Goal: Information Seeking & Learning: Learn about a topic

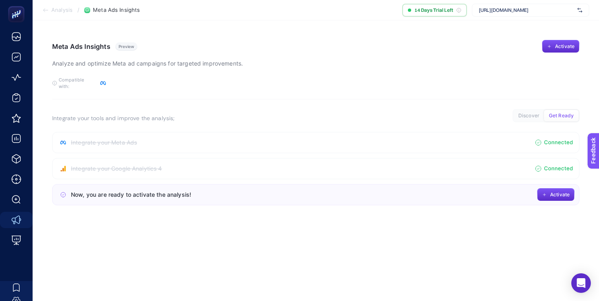
click at [354, 222] on article "Meta Ads Insights Preview Analyze and optimize Meta [PERSON_NAME] for targeted …" at bounding box center [316, 160] width 566 height 281
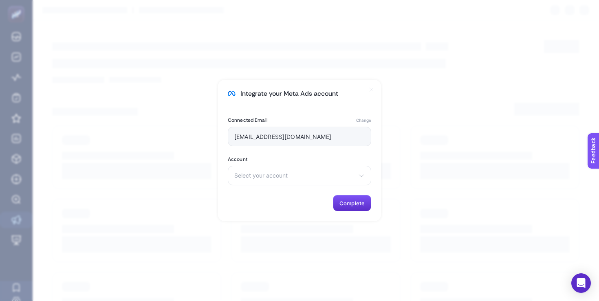
click at [315, 215] on div "Connected Email Change [EMAIL_ADDRESS][DOMAIN_NAME] Account Select your account…" at bounding box center [299, 164] width 163 height 114
click at [407, 162] on section "Integrate your Meta Ads account Connected Email Change [EMAIL_ADDRESS][DOMAIN_N…" at bounding box center [299, 150] width 599 height 301
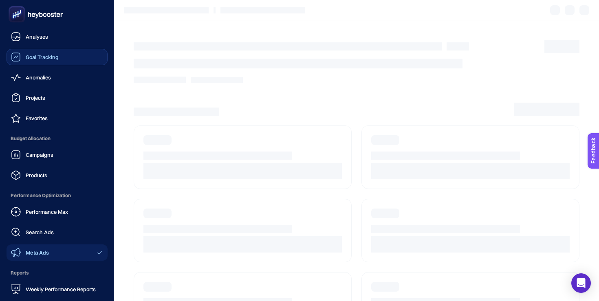
click at [29, 56] on span "Goal Tracking" at bounding box center [42, 57] width 33 height 7
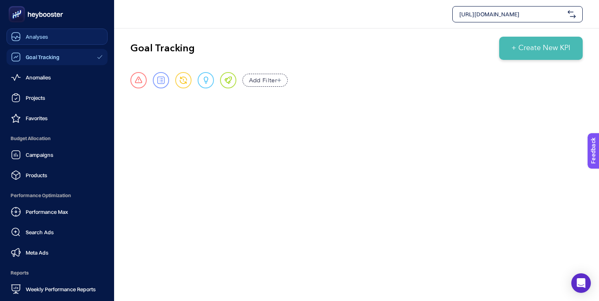
click at [15, 41] on icon at bounding box center [16, 37] width 10 height 10
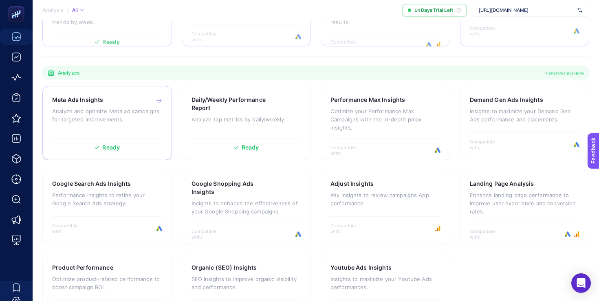
scroll to position [242, 0]
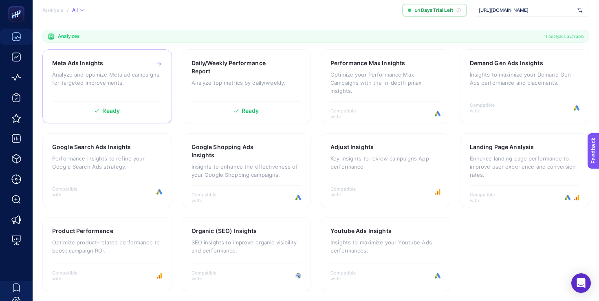
click at [127, 112] on div "Ready" at bounding box center [107, 111] width 110 height 6
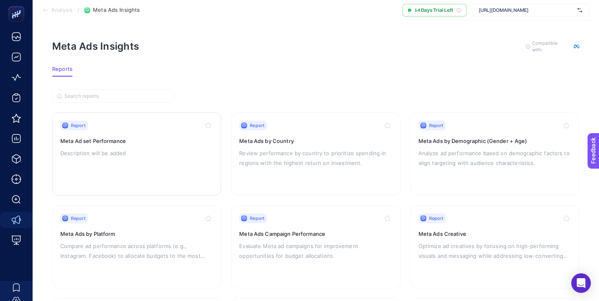
click at [176, 169] on div "Report Meta Ad set Performance Description will be added" at bounding box center [136, 154] width 153 height 67
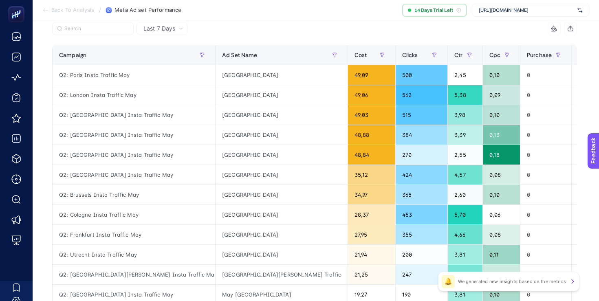
scroll to position [87, 0]
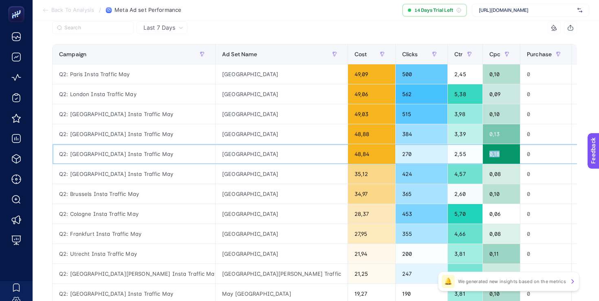
drag, startPoint x: 357, startPoint y: 154, endPoint x: 384, endPoint y: 154, distance: 26.5
click at [483, 154] on div "0,18" at bounding box center [501, 154] width 37 height 20
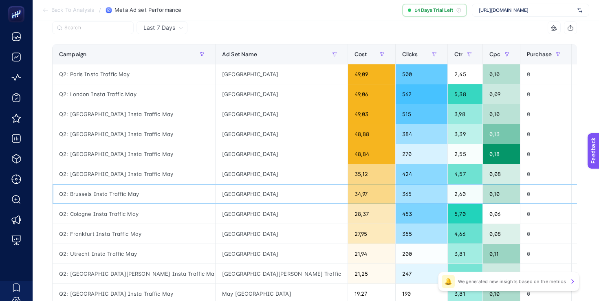
click at [483, 185] on div "0,10" at bounding box center [501, 194] width 37 height 20
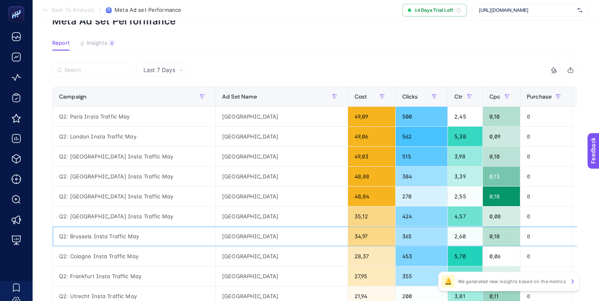
scroll to position [0, 0]
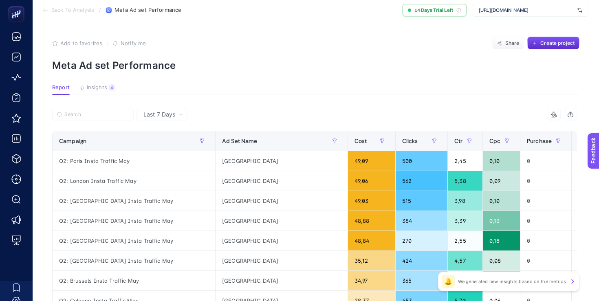
click at [95, 89] on span "Insights" at bounding box center [97, 87] width 20 height 7
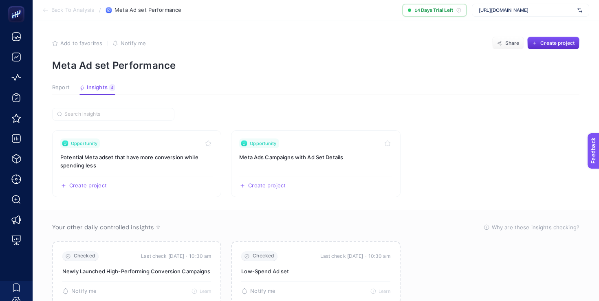
scroll to position [30, 0]
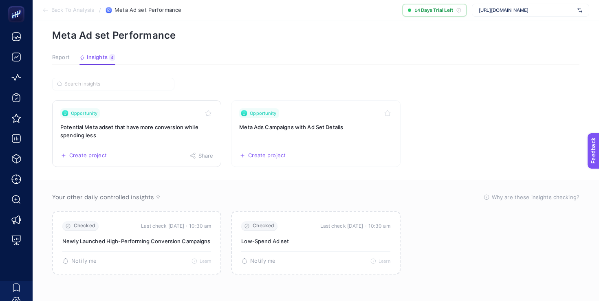
click at [145, 134] on h3 "Potential Meta adset that have more conversion while spending less" at bounding box center [136, 131] width 153 height 16
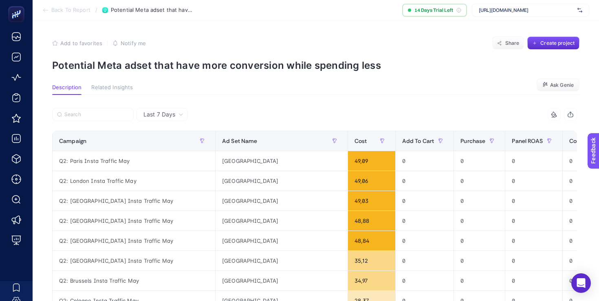
click at [110, 85] on span "Related Insights" at bounding box center [112, 87] width 42 height 7
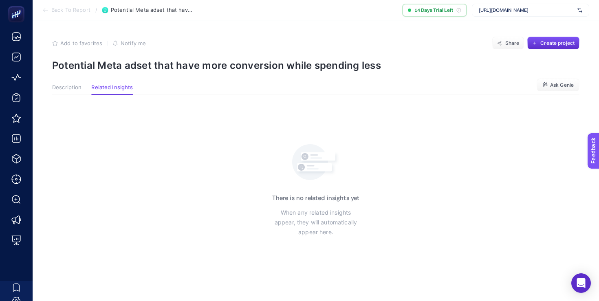
click at [73, 83] on article "Add to favorites false Notify me Share Create project Potential Meta adset that…" at bounding box center [316, 160] width 566 height 281
click at [67, 86] on span "Description" at bounding box center [66, 87] width 29 height 7
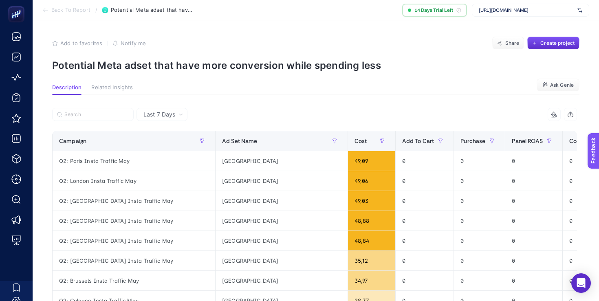
click at [214, 66] on p "Potential Meta adset that have more conversion while spending less" at bounding box center [315, 65] width 527 height 12
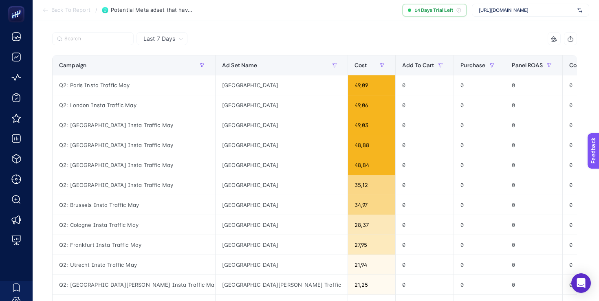
scroll to position [18, 0]
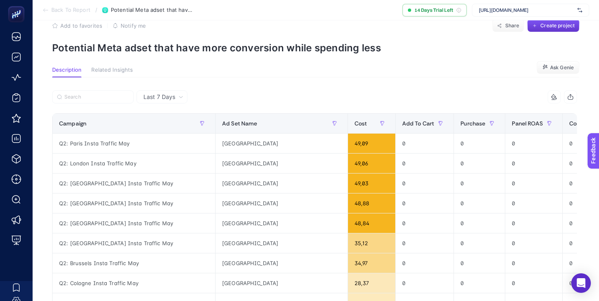
click at [542, 30] on button "Create project" at bounding box center [553, 25] width 52 height 13
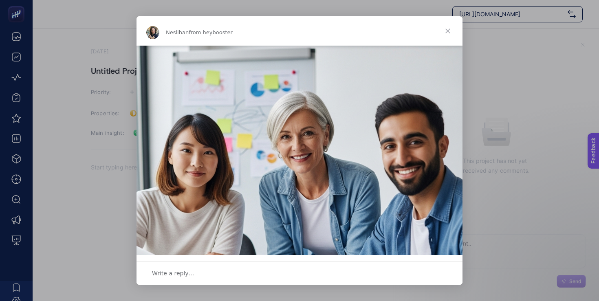
scroll to position [108, 0]
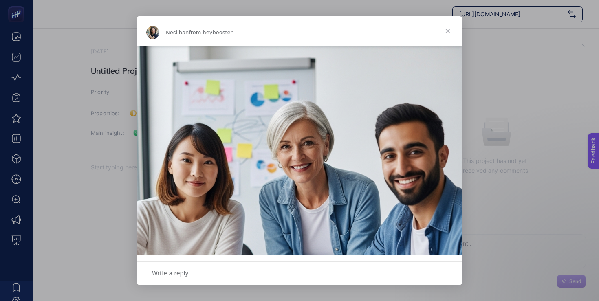
click at [523, 81] on div "Intercom messenger" at bounding box center [299, 150] width 599 height 301
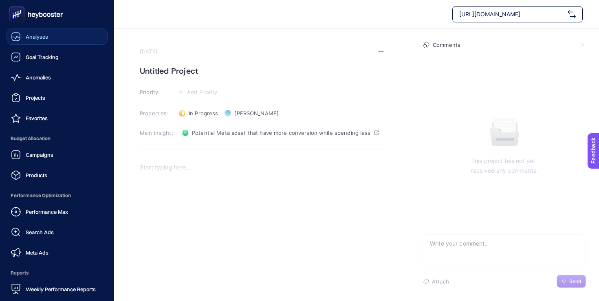
click at [22, 38] on div "Analyses" at bounding box center [29, 37] width 37 height 10
click at [31, 42] on link "Analyses" at bounding box center [57, 37] width 101 height 16
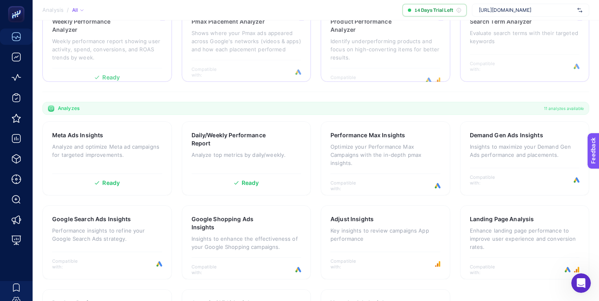
scroll to position [141, 0]
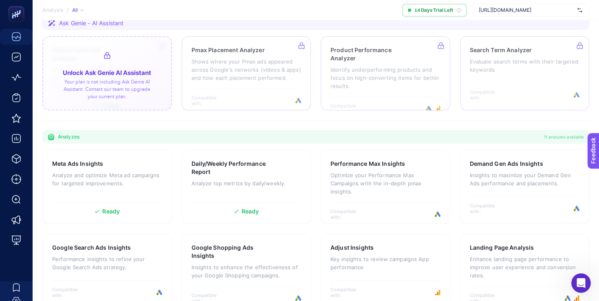
click at [142, 99] on div at bounding box center [107, 73] width 130 height 74
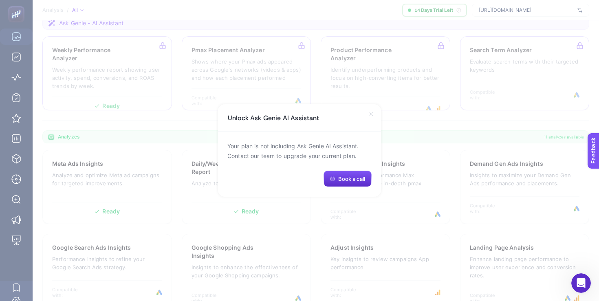
click at [372, 117] on icon at bounding box center [371, 114] width 7 height 7
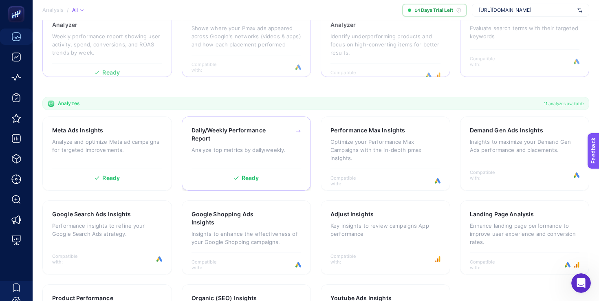
scroll to position [181, 0]
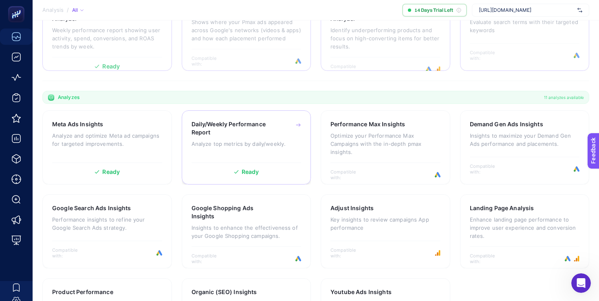
click at [272, 166] on div "Ready" at bounding box center [247, 169] width 110 height 12
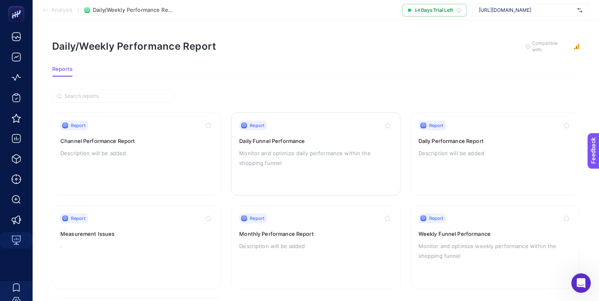
click at [298, 152] on p "Monitor and optimize daily performance within the shopping funnel" at bounding box center [315, 158] width 153 height 20
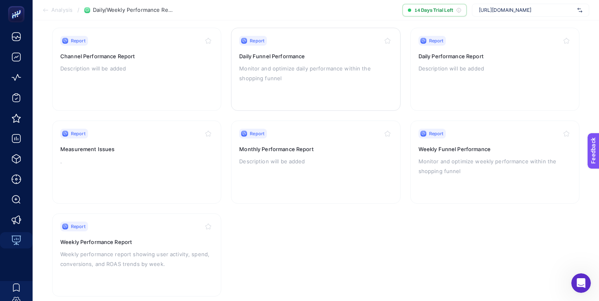
scroll to position [86, 0]
click at [495, 174] on div "Report Weekly Funnel Performance Monitor and optimize weekly performance within…" at bounding box center [494, 161] width 153 height 67
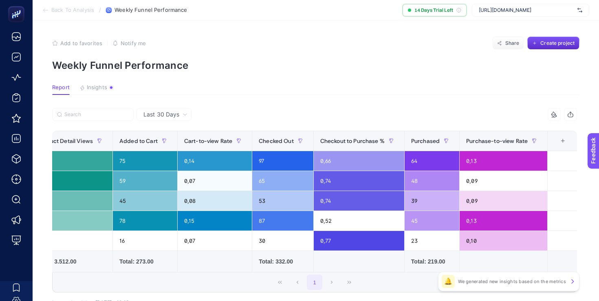
scroll to position [0, 330]
